Goal: Book appointment/travel/reservation

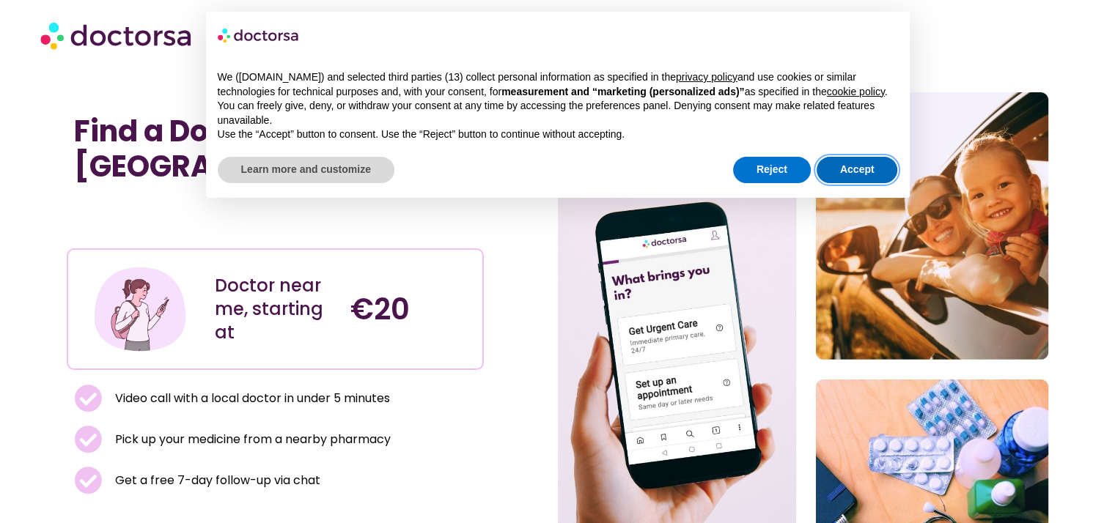
click at [868, 170] on button "Accept" at bounding box center [857, 170] width 81 height 26
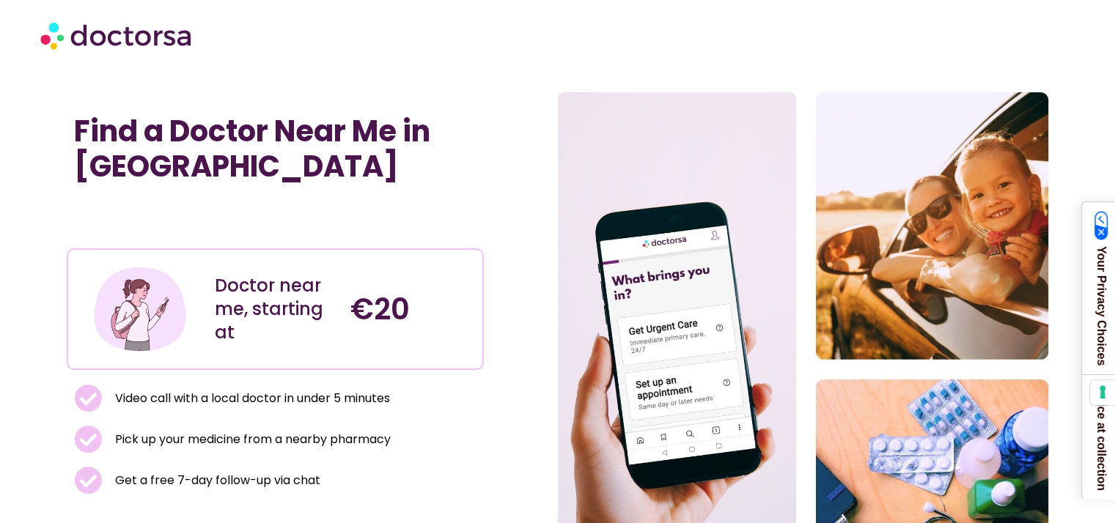
click at [543, 146] on div "Find a Doctor Near Me in [GEOGRAPHIC_DATA] Doctor near me, starting at €20 Vide…" at bounding box center [312, 369] width 490 height 554
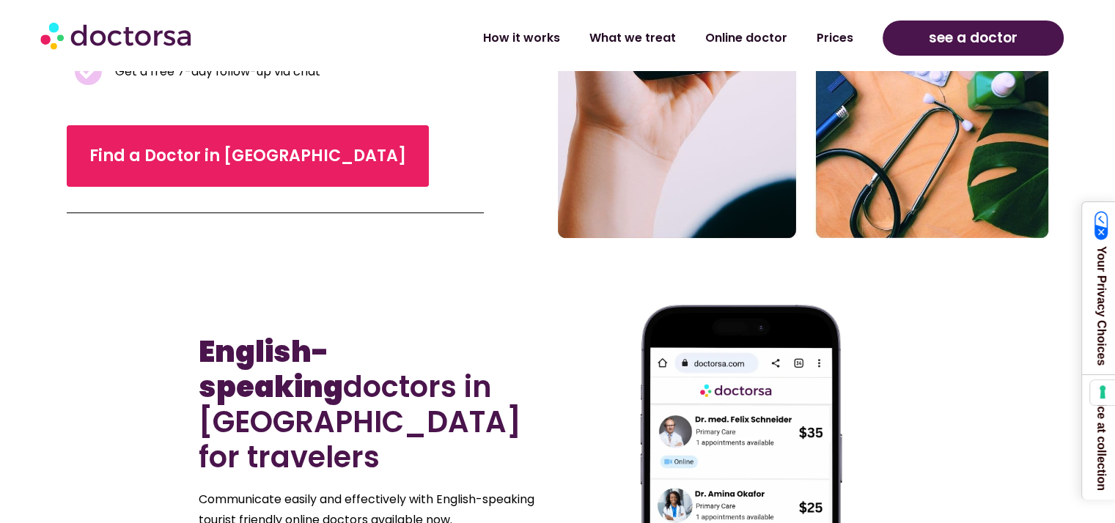
scroll to position [411, 0]
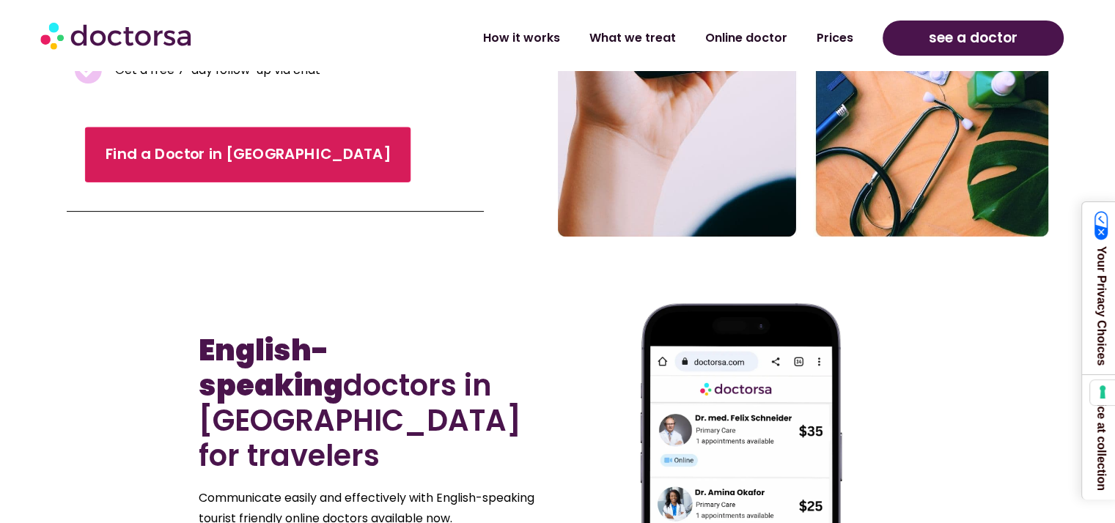
click at [247, 159] on span "Find a Doctor in [GEOGRAPHIC_DATA]" at bounding box center [248, 154] width 285 height 21
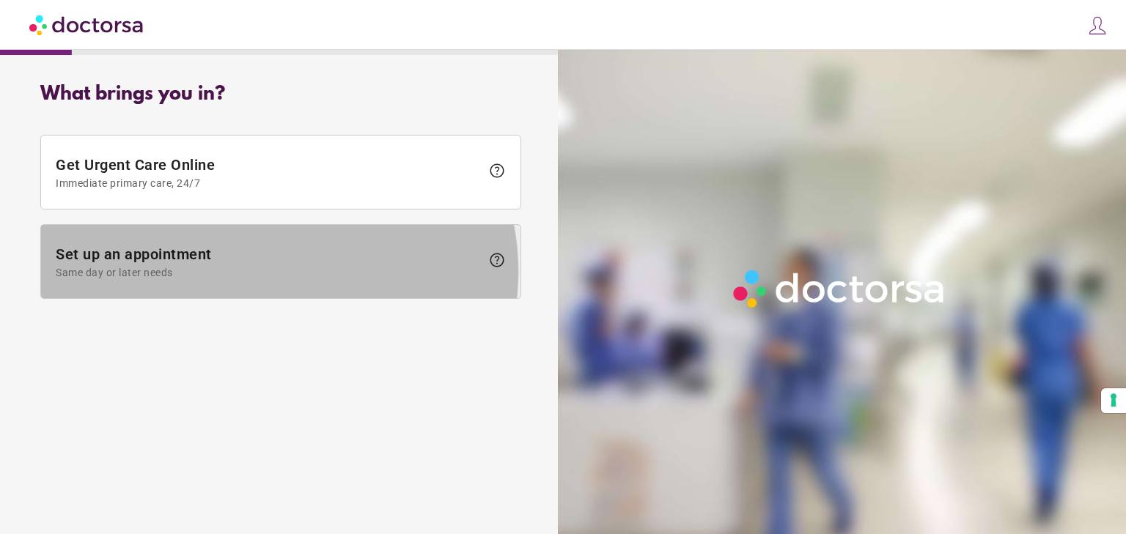
drag, startPoint x: 449, startPoint y: 95, endPoint x: 364, endPoint y: 286, distance: 209.4
click at [364, 279] on span "Set up an appointment Same day or later needs" at bounding box center [268, 262] width 425 height 33
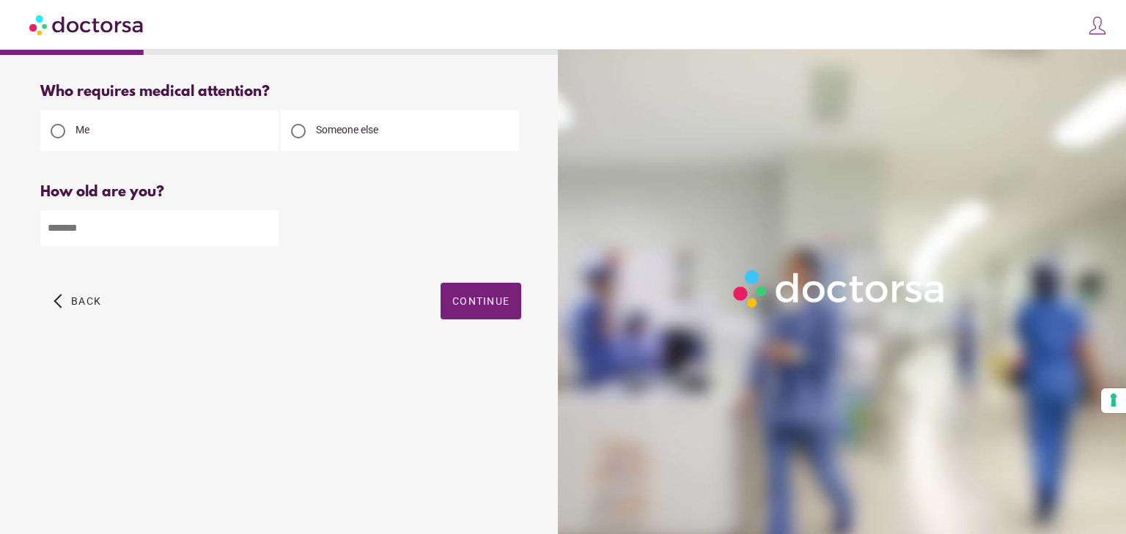
drag, startPoint x: 226, startPoint y: 238, endPoint x: 199, endPoint y: 250, distance: 29.2
click at [199, 246] on input "number" at bounding box center [159, 228] width 238 height 36
type input "**"
click at [471, 307] on span "Continue" at bounding box center [480, 301] width 57 height 12
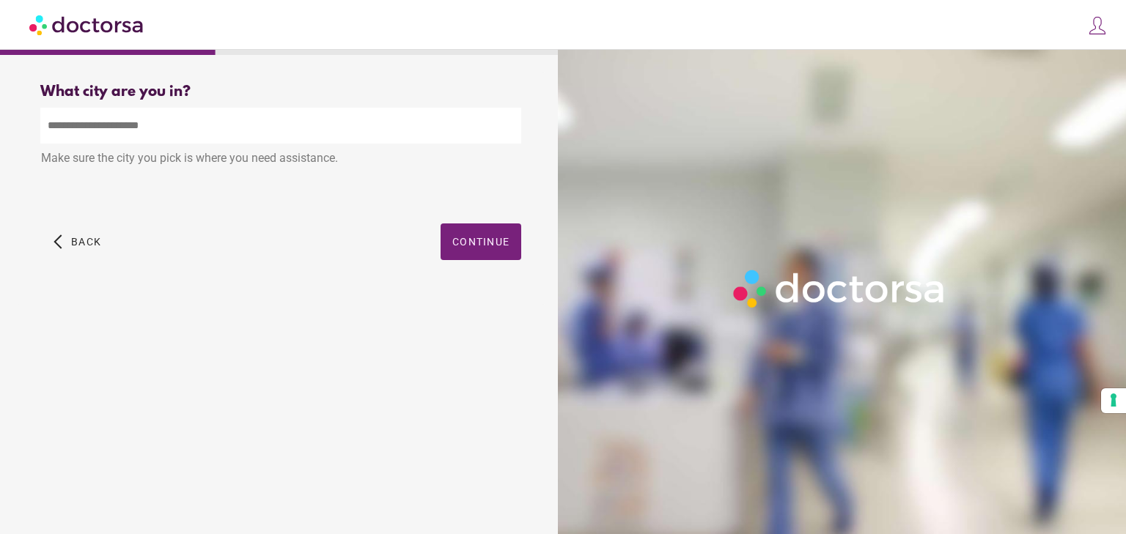
click at [179, 136] on input "text" at bounding box center [280, 126] width 481 height 36
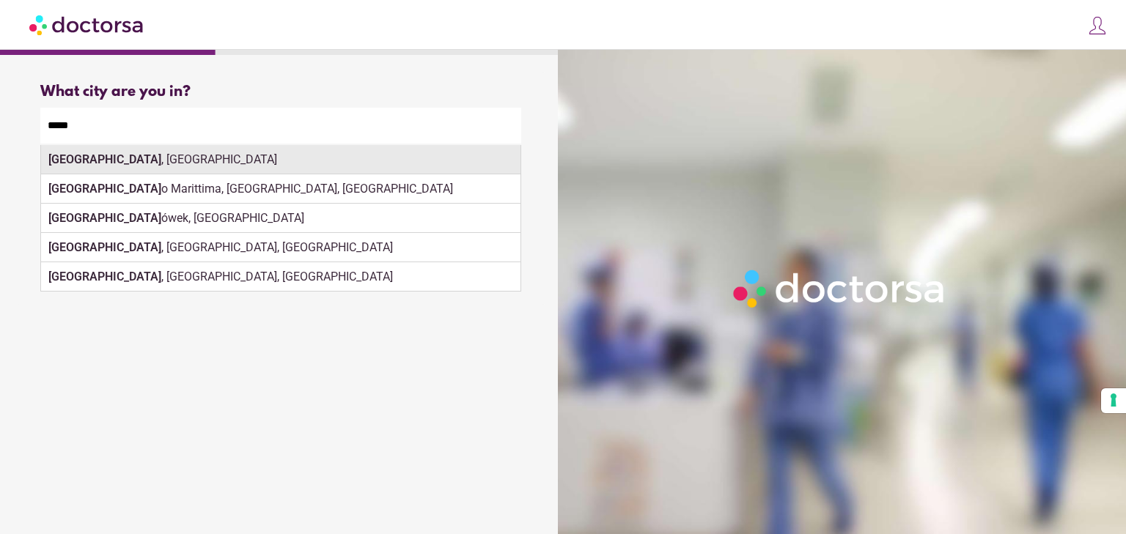
click at [318, 166] on div "Milan , Italy" at bounding box center [280, 159] width 479 height 29
type input "**********"
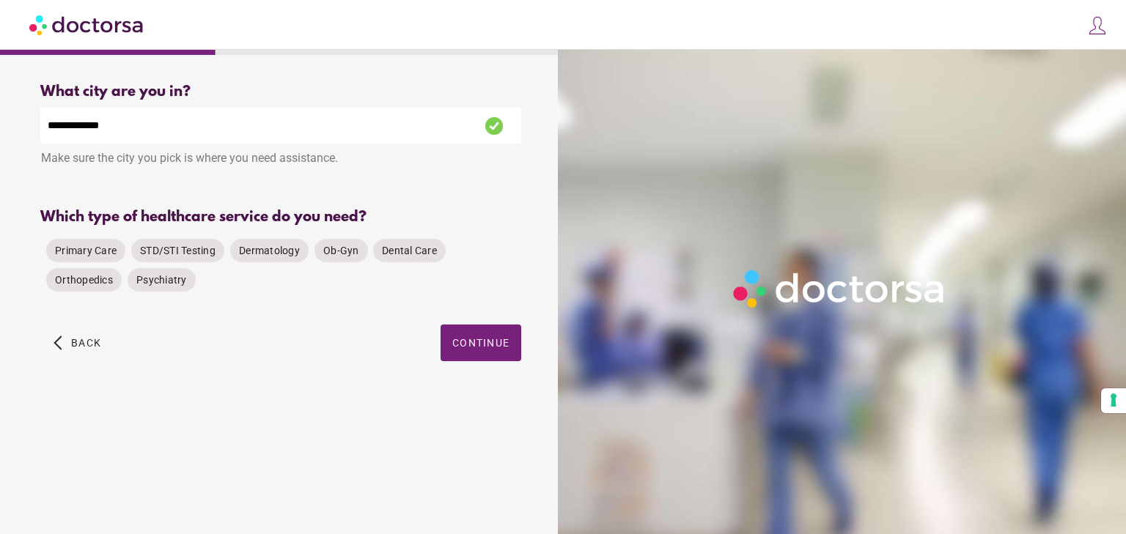
click at [462, 265] on div "Which type of healthcare service do you need? Primary Care STD/STI Testing Derm…" at bounding box center [280, 259] width 481 height 101
click at [493, 371] on span "button" at bounding box center [481, 352] width 81 height 37
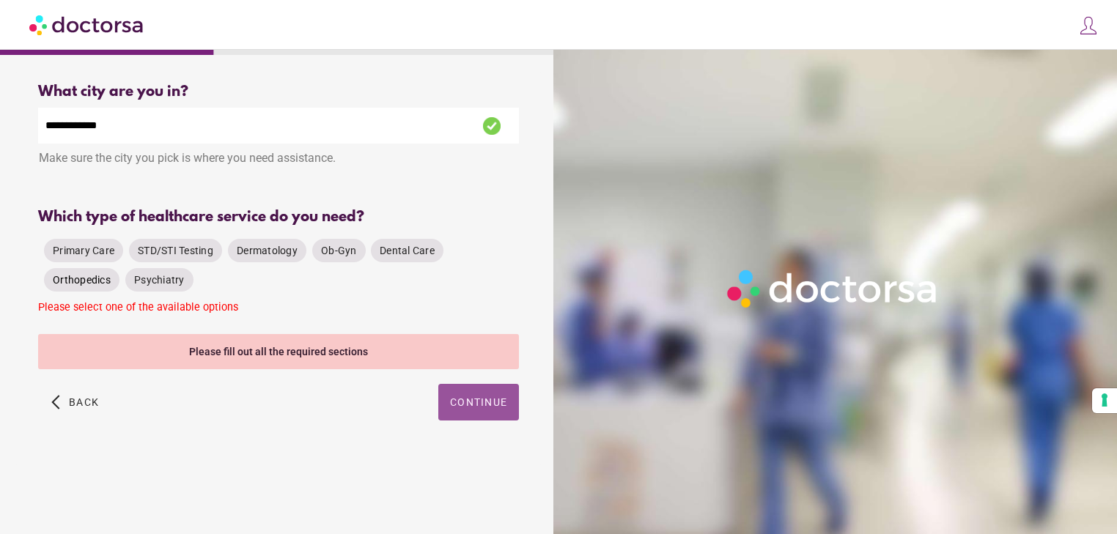
click at [111, 286] on span "Orthopedics" at bounding box center [82, 280] width 58 height 12
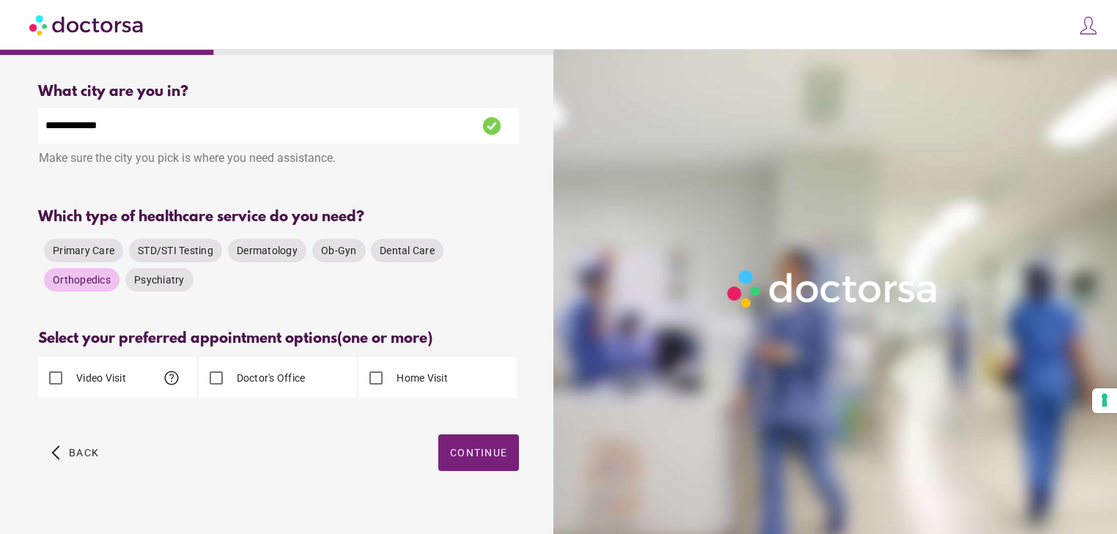
click at [111, 287] on span "Orthopedics" at bounding box center [82, 280] width 58 height 15
click at [113, 257] on span "Primary Care" at bounding box center [84, 251] width 62 height 12
click at [272, 396] on div "Doctor's Office" at bounding box center [252, 378] width 107 height 35
click at [267, 386] on label "Doctor's Office" at bounding box center [270, 378] width 72 height 15
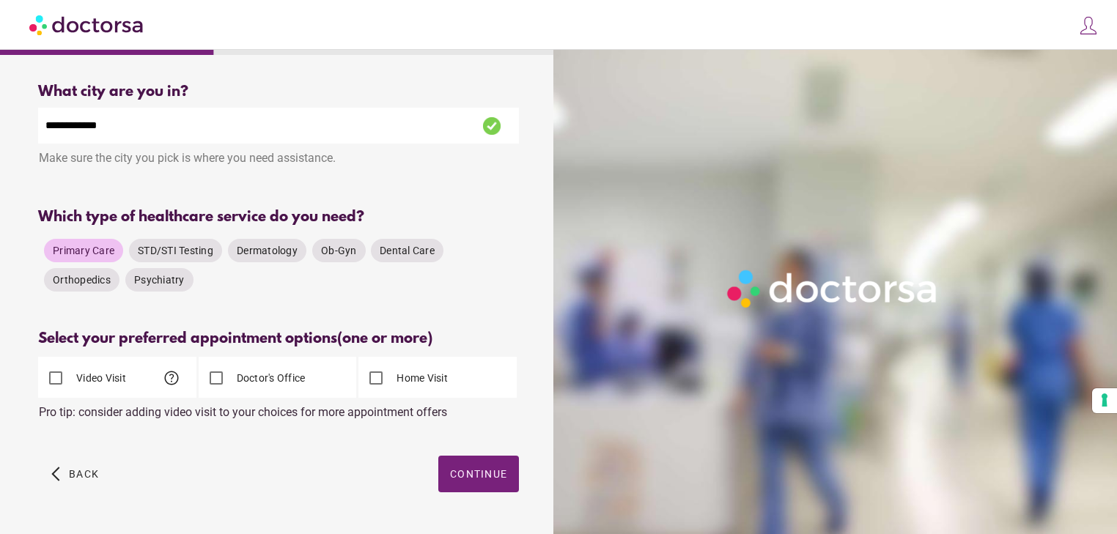
click at [540, 375] on div "**********" at bounding box center [279, 305] width 528 height 466
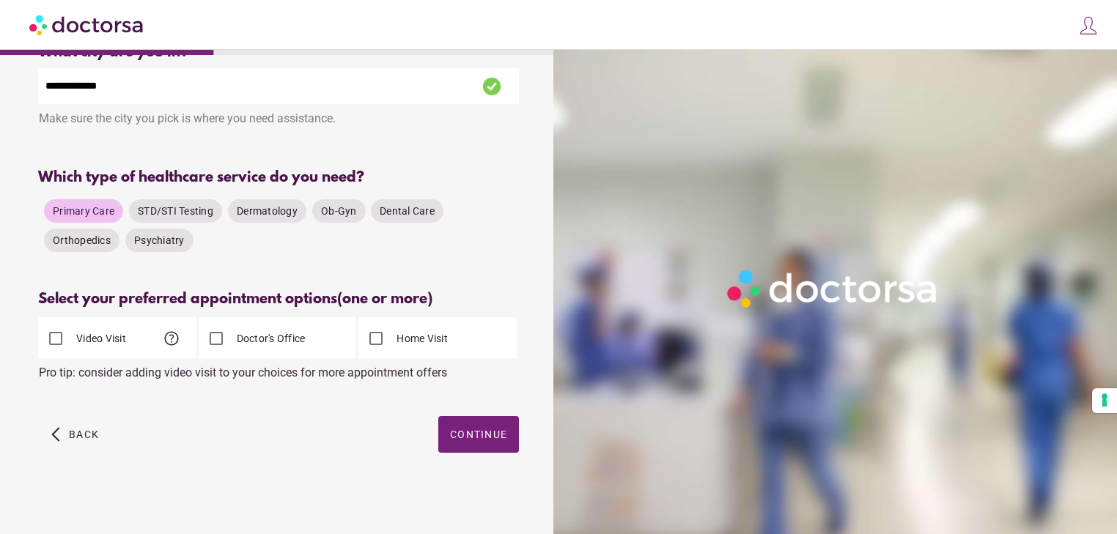
scroll to position [123, 0]
